Goal: Register for event/course

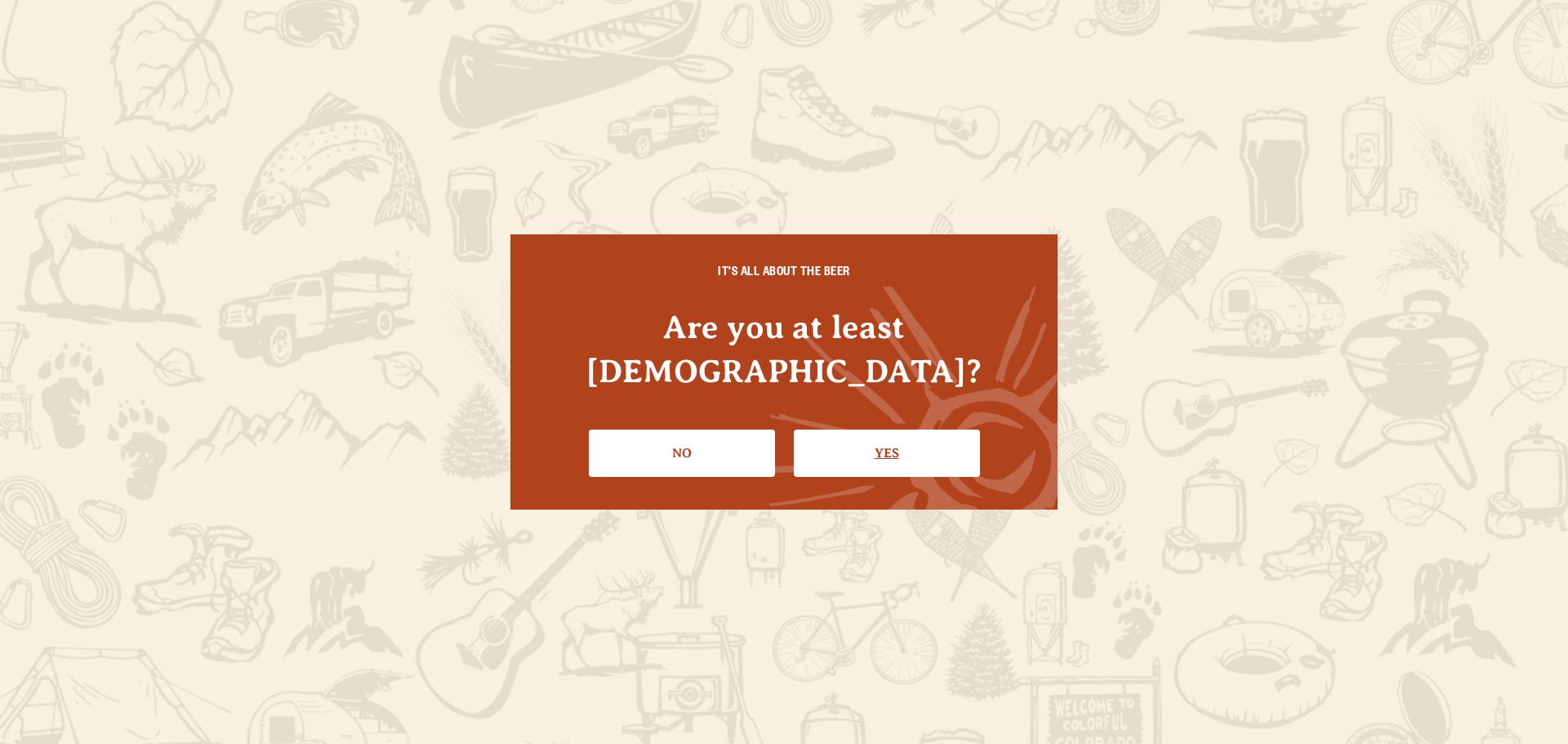
click at [857, 432] on link "Yes" at bounding box center [886, 453] width 187 height 47
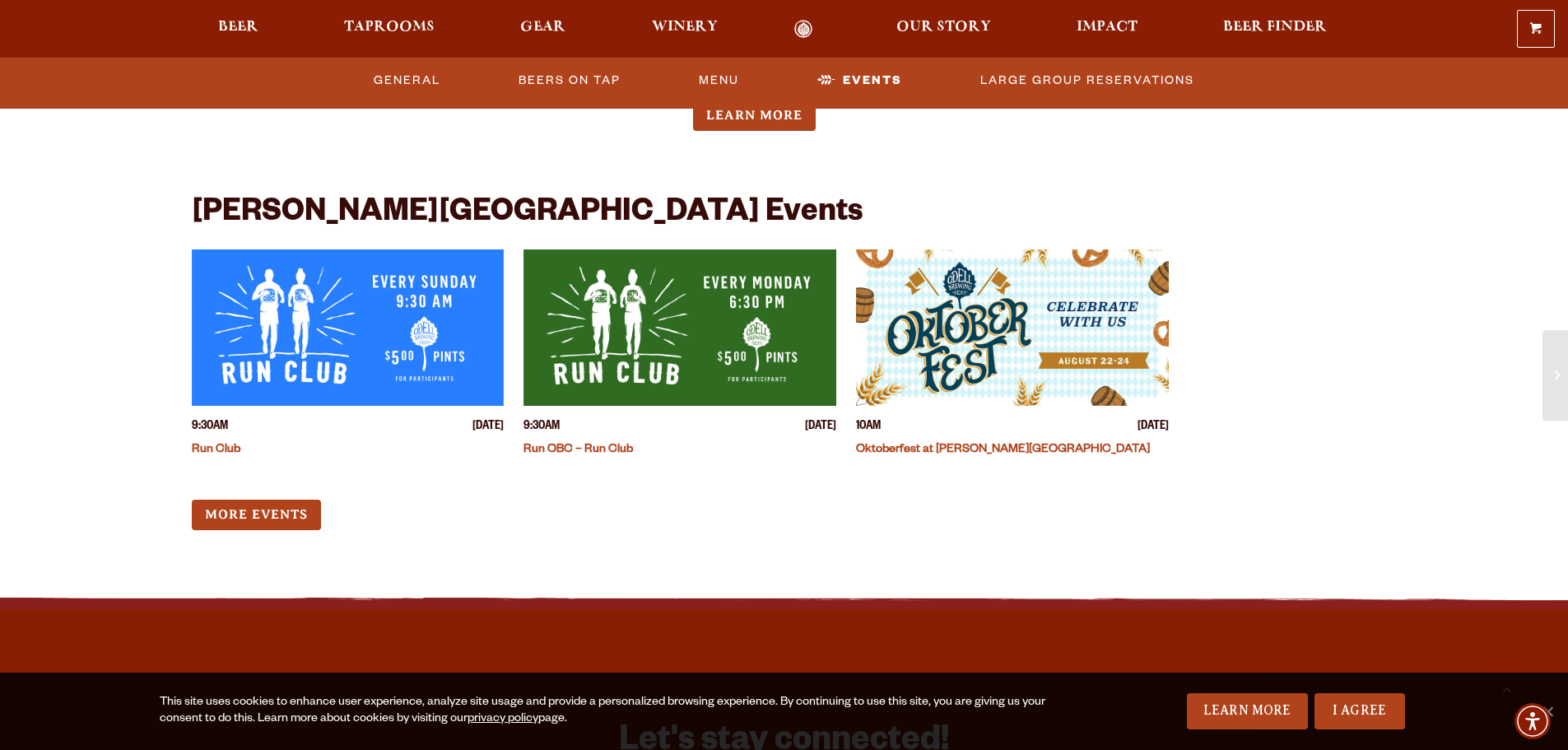
scroll to position [3786, 0]
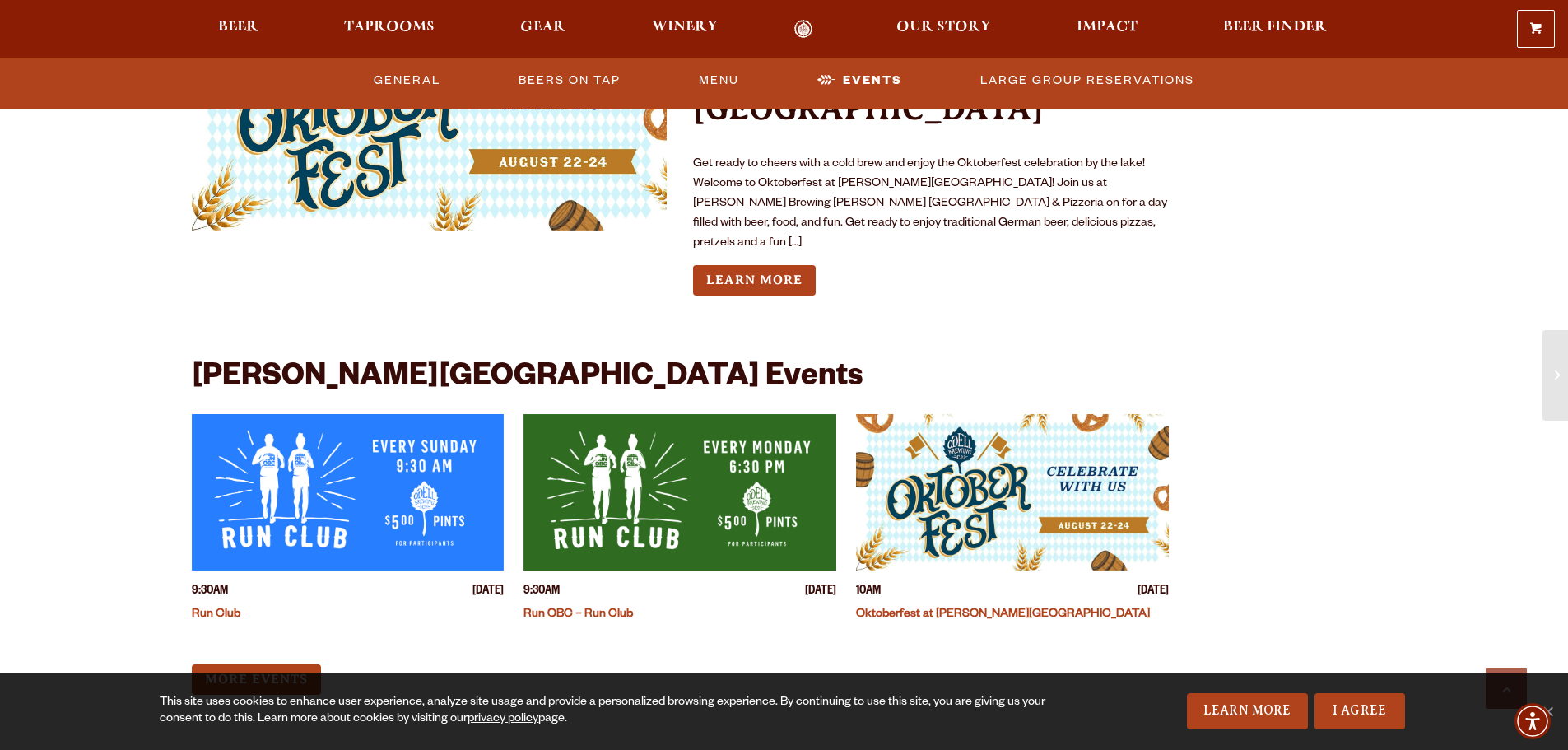
drag, startPoint x: 591, startPoint y: 359, endPoint x: 419, endPoint y: 579, distance: 279.3
click at [419, 664] on div "More Events" at bounding box center [680, 678] width 977 height 30
click at [646, 414] on img "View event details" at bounding box center [679, 491] width 313 height 157
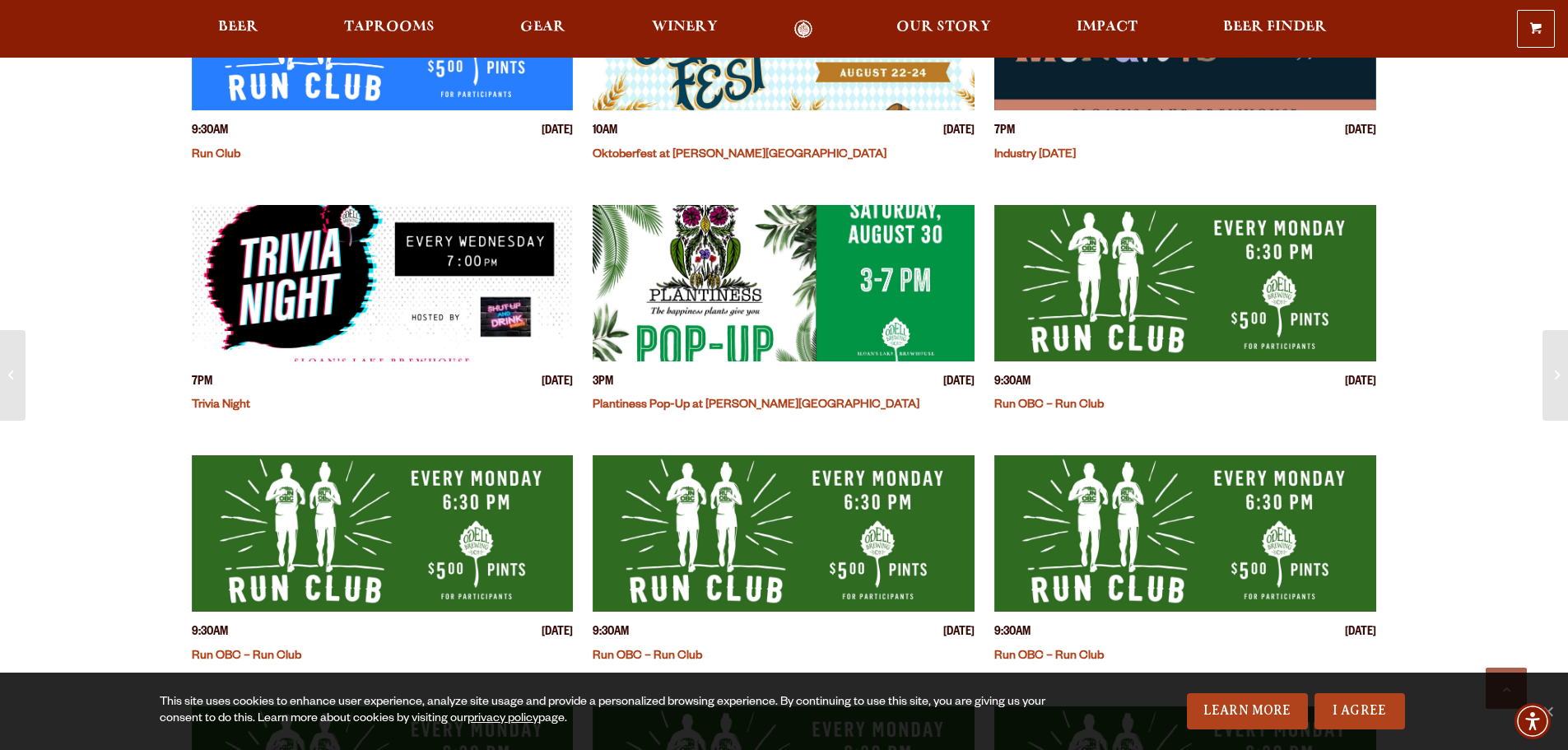
scroll to position [741, 0]
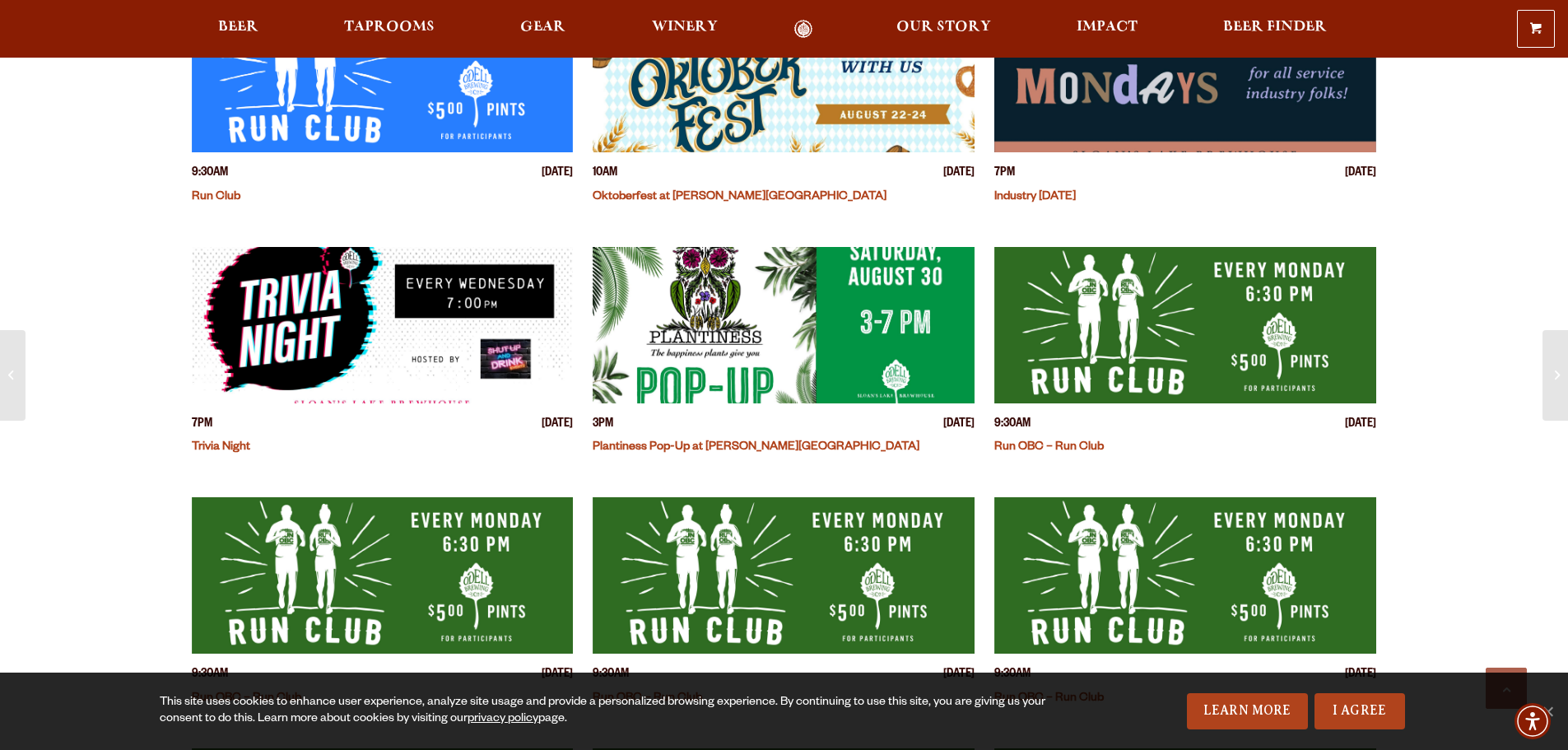
drag, startPoint x: 645, startPoint y: 429, endPoint x: 171, endPoint y: 344, distance: 481.6
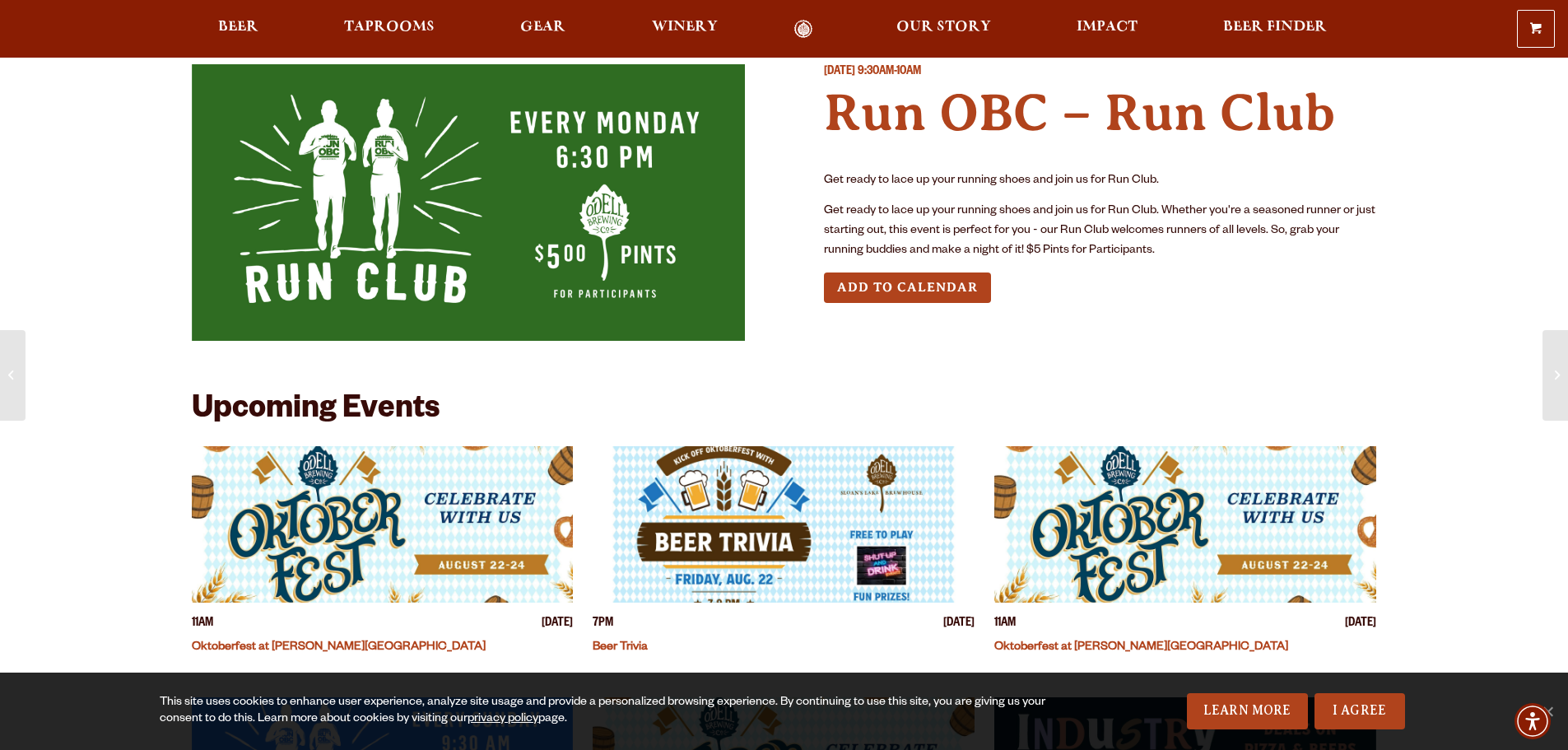
scroll to position [0, 0]
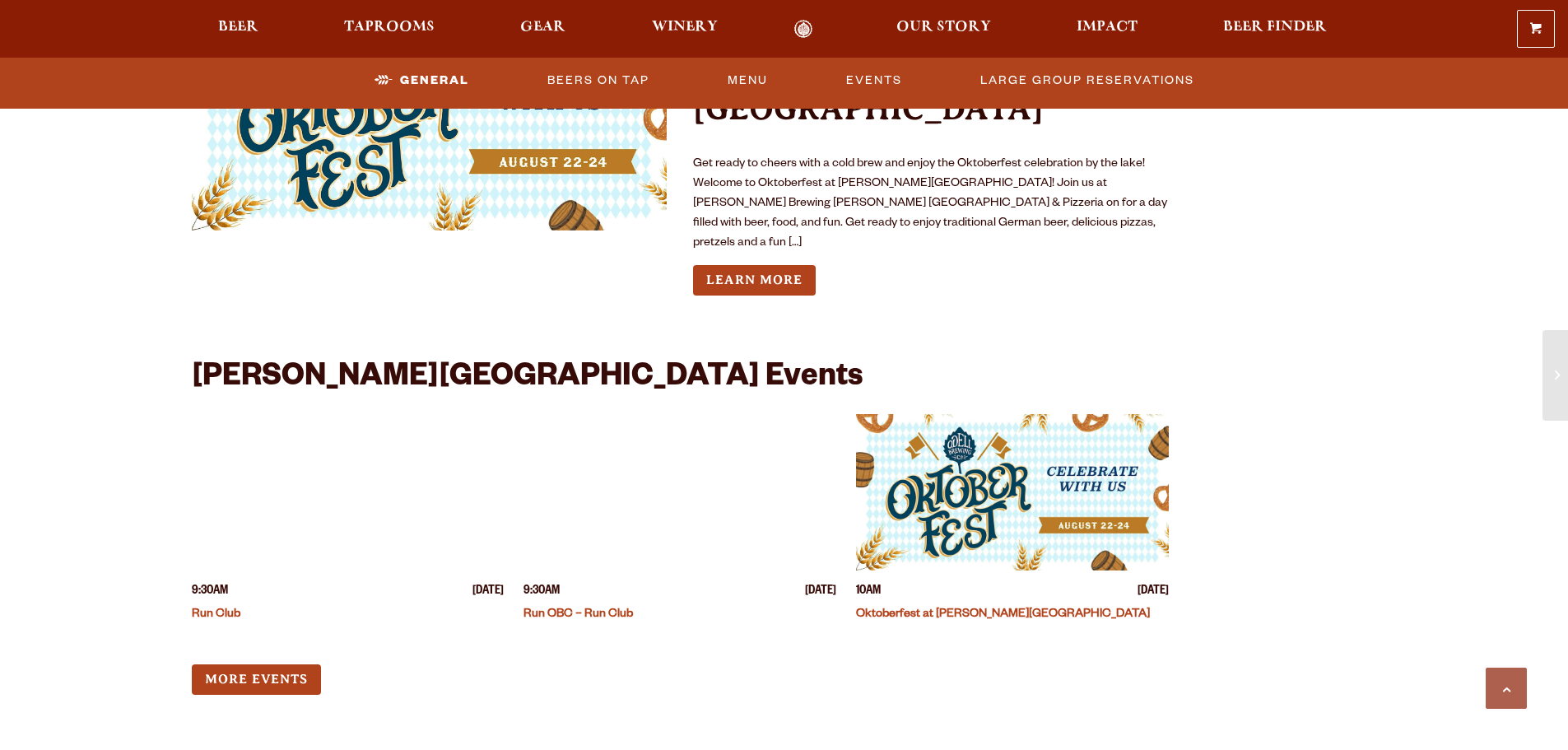
scroll to position [3786, 0]
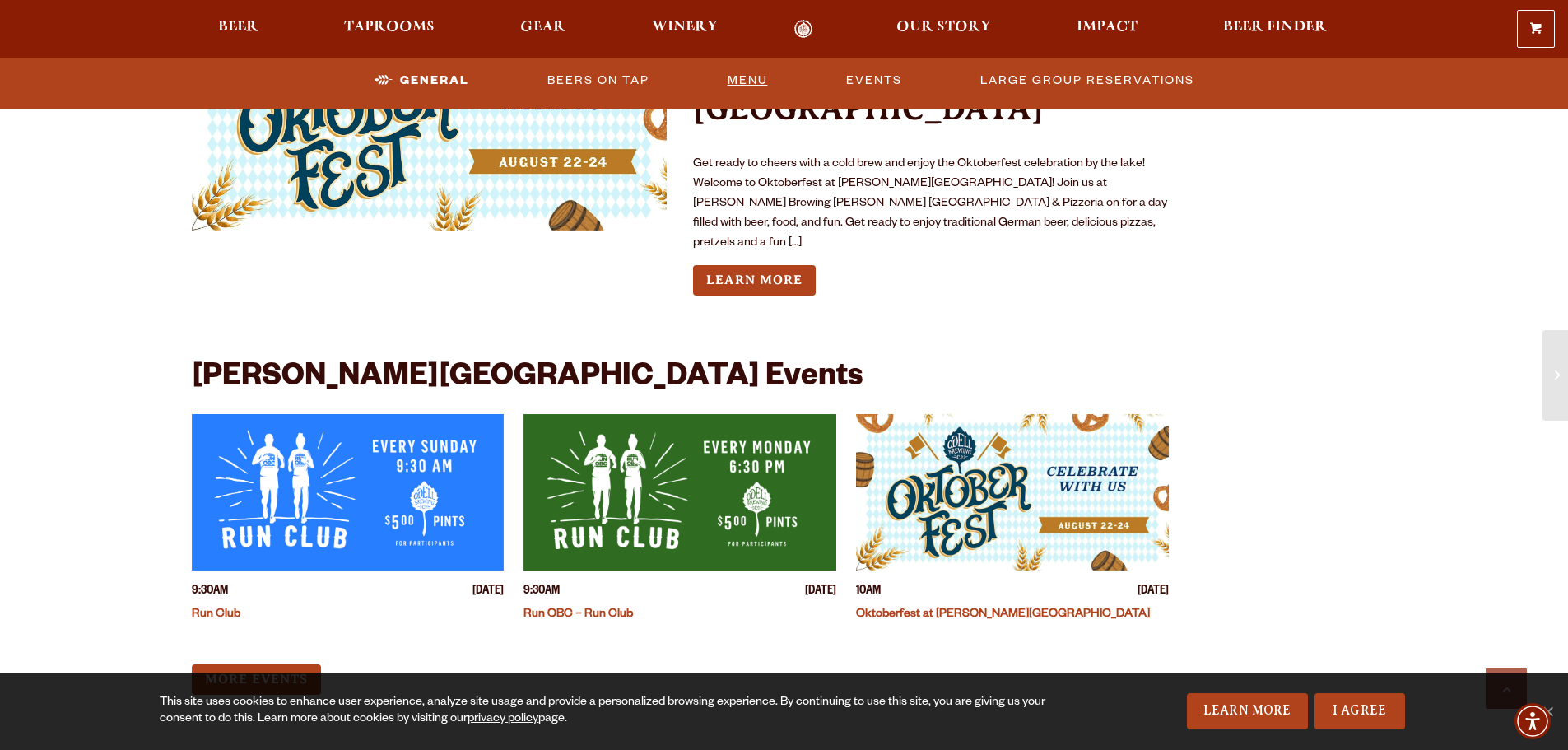
click at [754, 81] on link "Menu" at bounding box center [747, 80] width 53 height 38
